Goal: Task Accomplishment & Management: Manage account settings

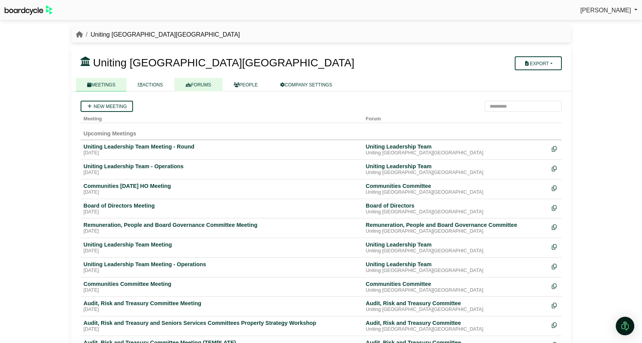
click at [214, 81] on link "FORUMS" at bounding box center [198, 84] width 48 height 13
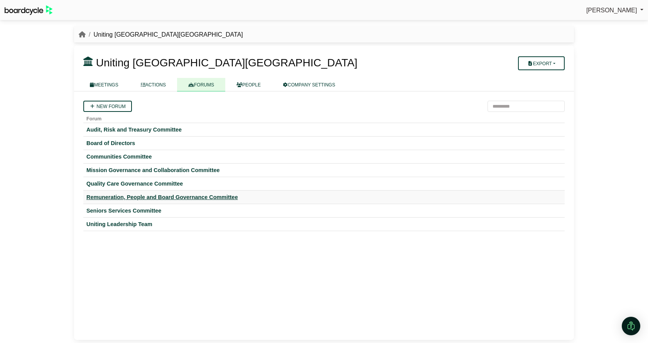
click at [103, 197] on div "Remuneration, People and Board Governance Committee" at bounding box center [323, 197] width 475 height 7
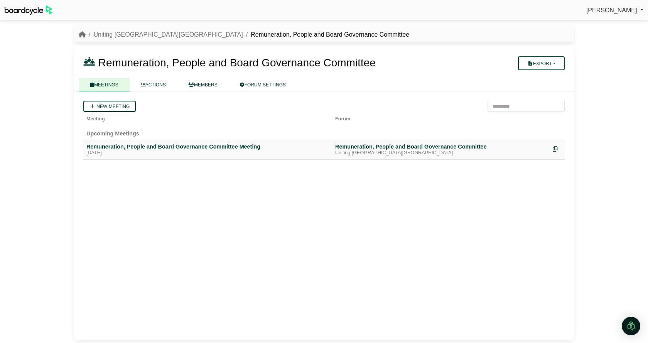
click at [135, 146] on div "Remuneration, People and Board Governance Committee Meeting" at bounding box center [207, 146] width 242 height 7
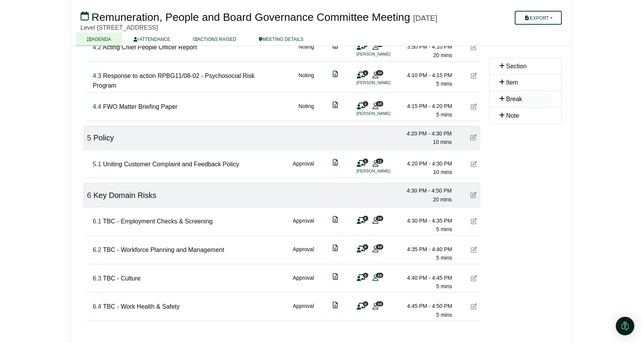
scroll to position [602, 0]
